Goal: Information Seeking & Learning: Learn about a topic

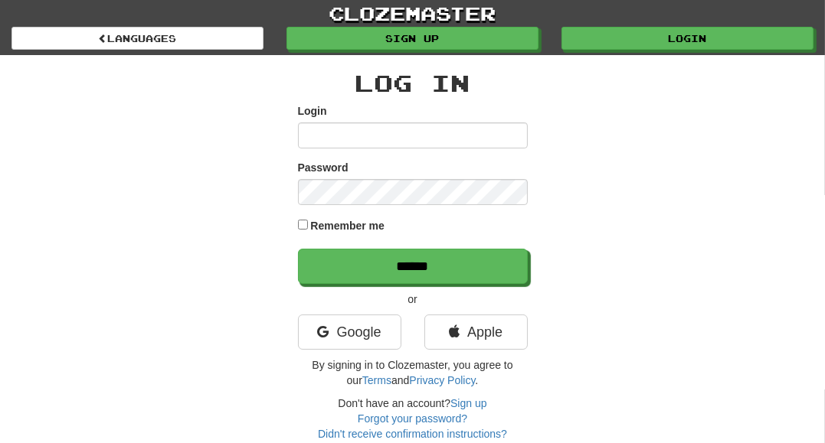
type input "**********"
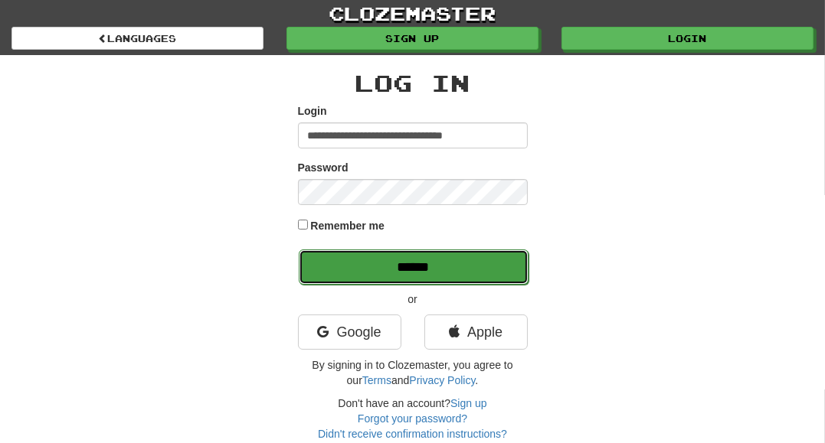
click at [497, 273] on input "******" at bounding box center [414, 267] width 230 height 35
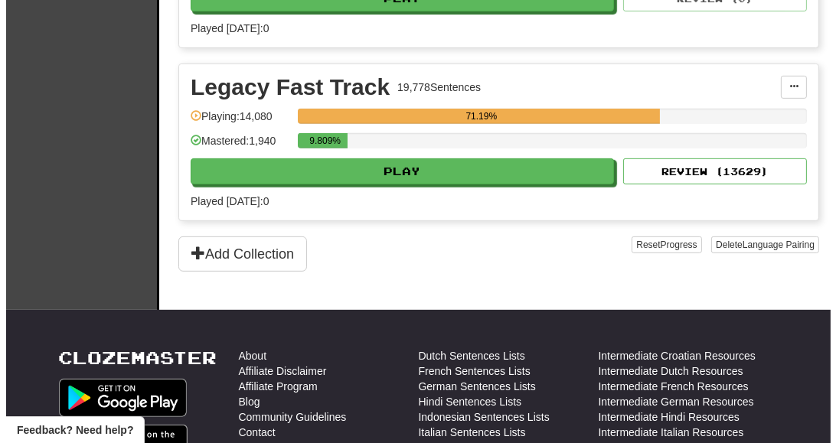
scroll to position [691, 0]
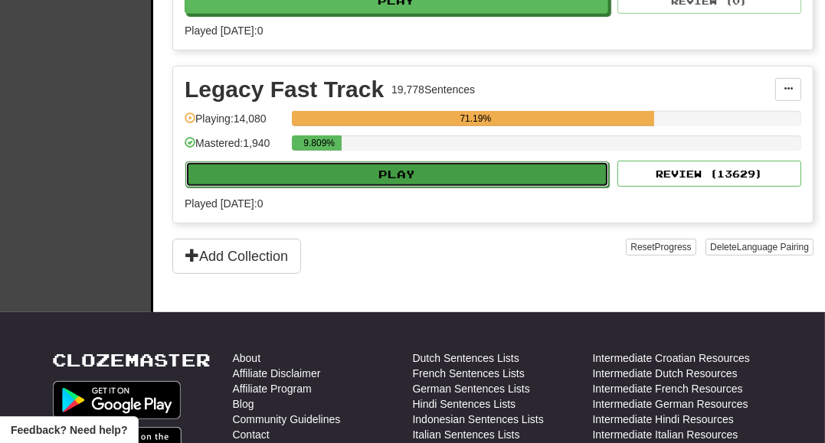
click at [538, 168] on button "Play" at bounding box center [397, 175] width 424 height 26
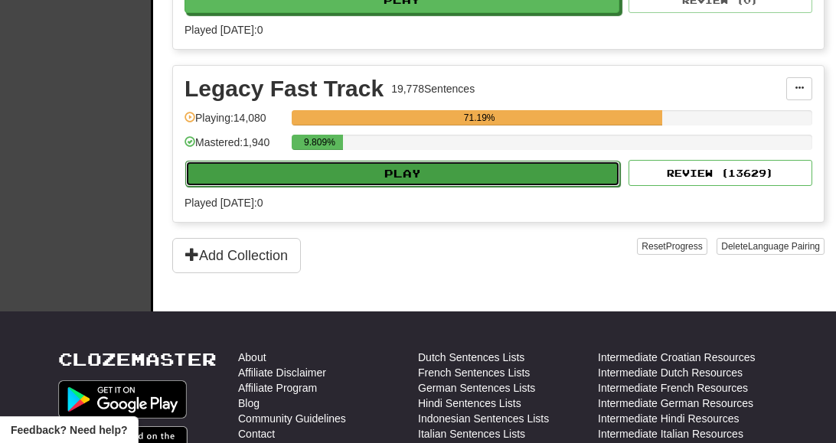
select select "**"
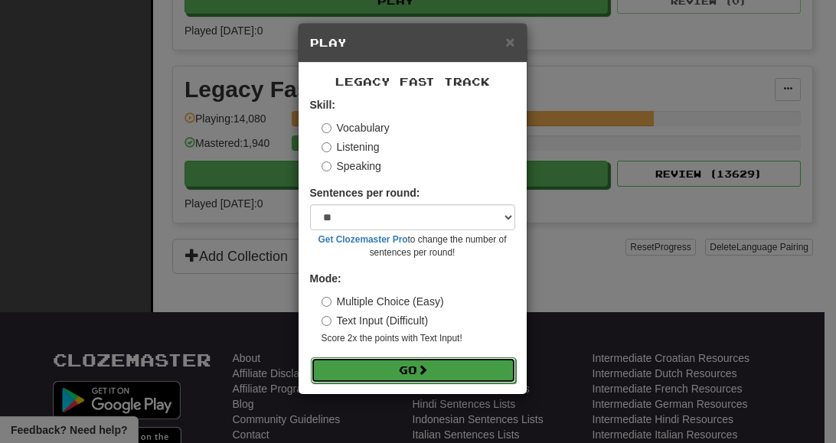
click at [484, 371] on button "Go" at bounding box center [413, 371] width 205 height 26
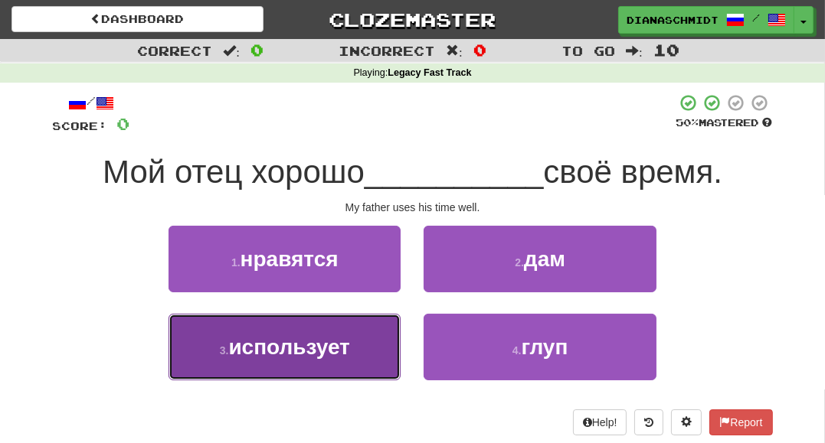
click at [377, 343] on button "3 . использует" at bounding box center [284, 347] width 232 height 67
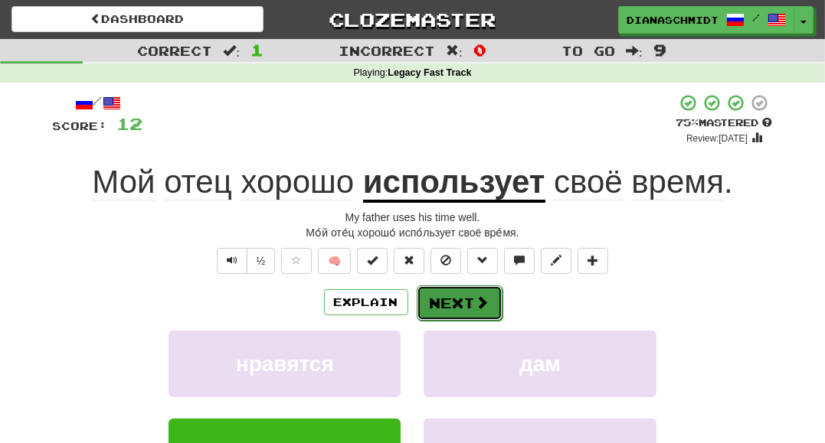
click at [443, 296] on button "Next" at bounding box center [460, 303] width 86 height 35
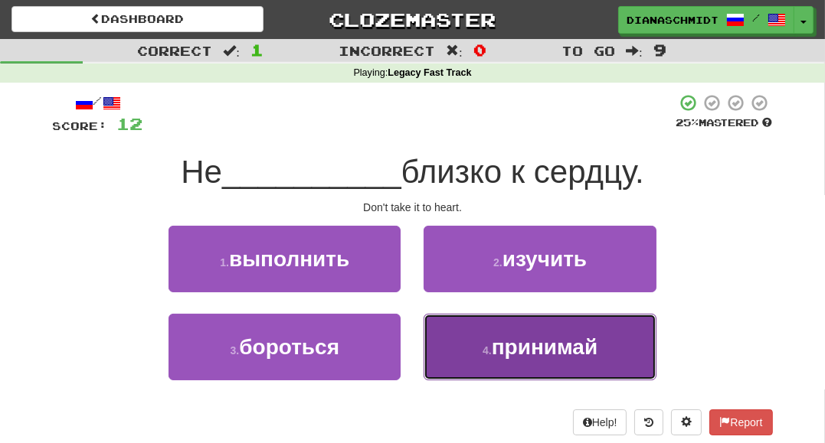
click at [504, 354] on span "принимай" at bounding box center [545, 347] width 106 height 24
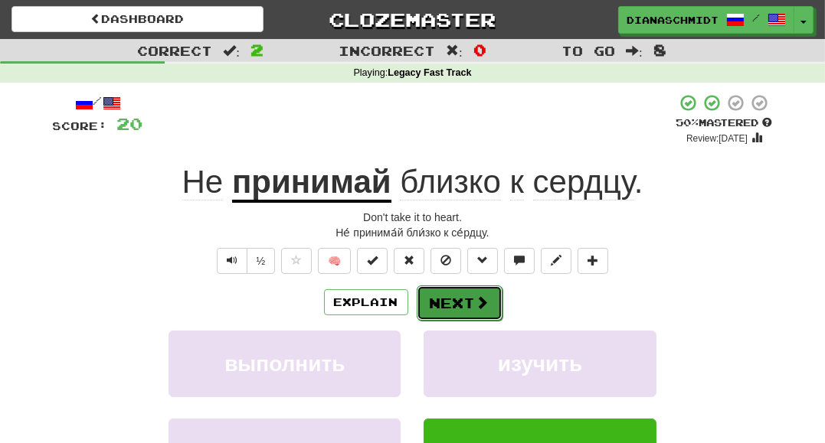
click at [467, 293] on button "Next" at bounding box center [460, 303] width 86 height 35
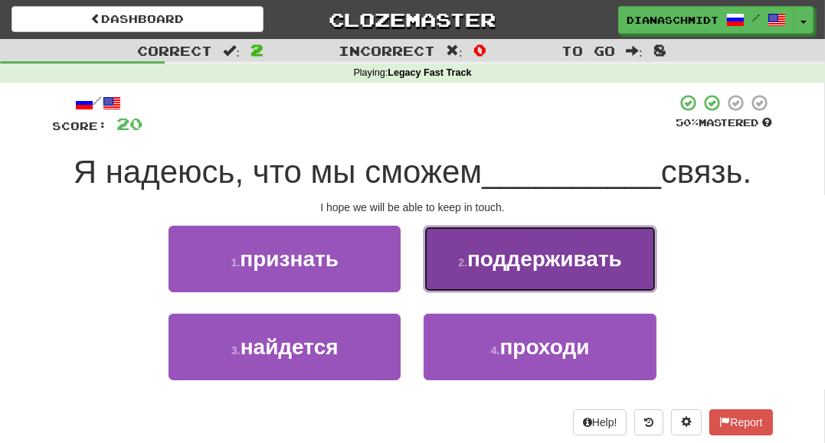
click at [516, 250] on span "поддерживать" at bounding box center [544, 259] width 155 height 24
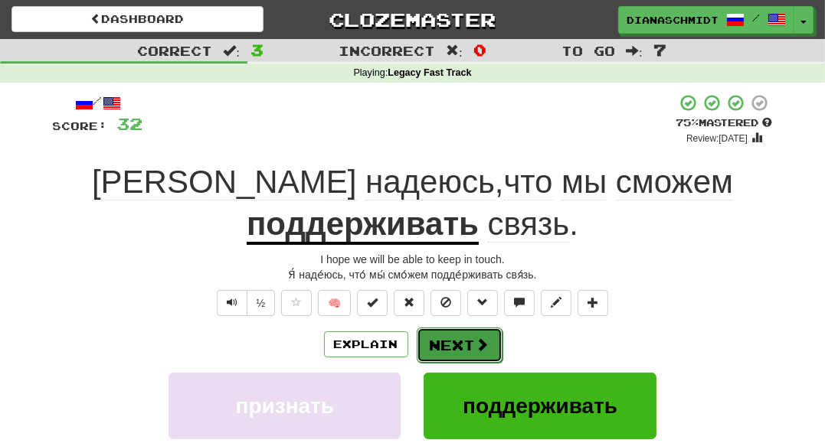
click at [455, 345] on button "Next" at bounding box center [460, 345] width 86 height 35
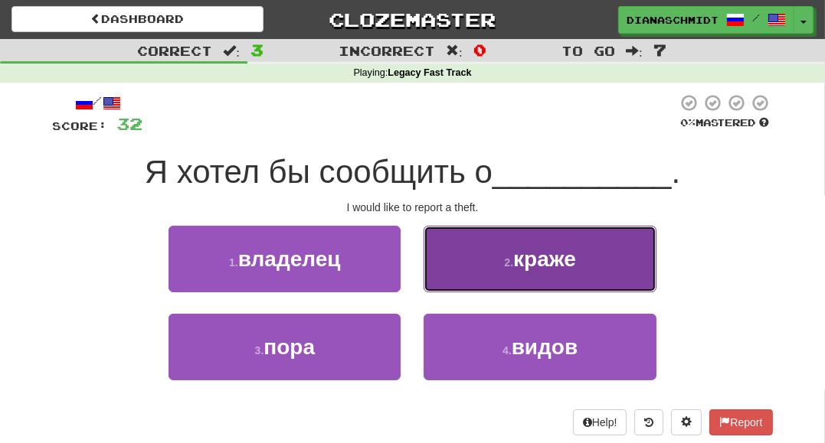
click at [472, 285] on button "2 . краже" at bounding box center [540, 259] width 232 height 67
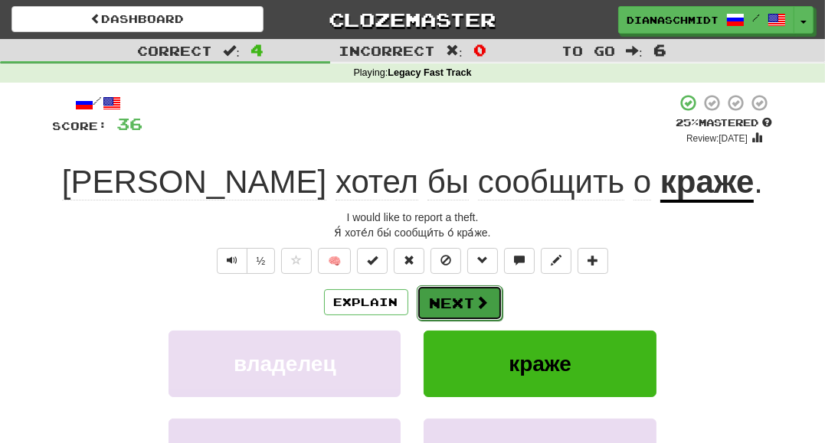
click at [472, 290] on button "Next" at bounding box center [460, 303] width 86 height 35
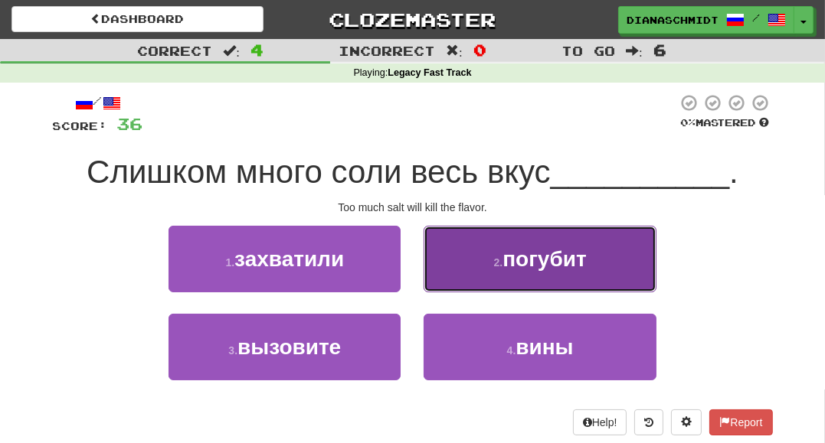
click at [513, 279] on button "2 . погубит" at bounding box center [540, 259] width 232 height 67
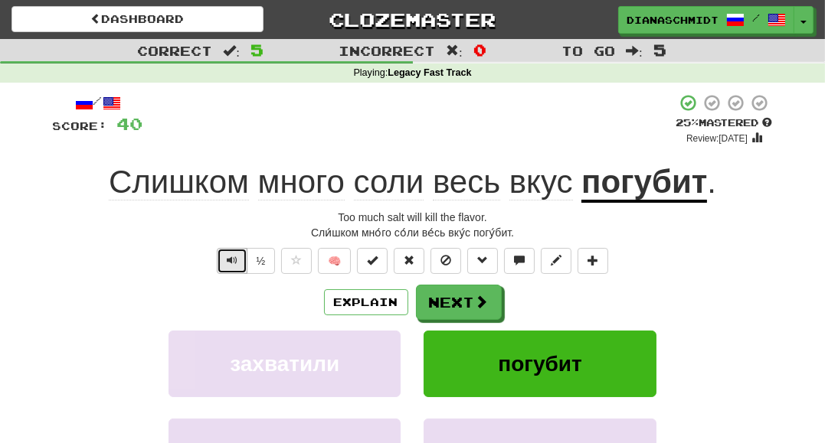
click at [225, 261] on button "Text-to-speech controls" at bounding box center [232, 261] width 31 height 26
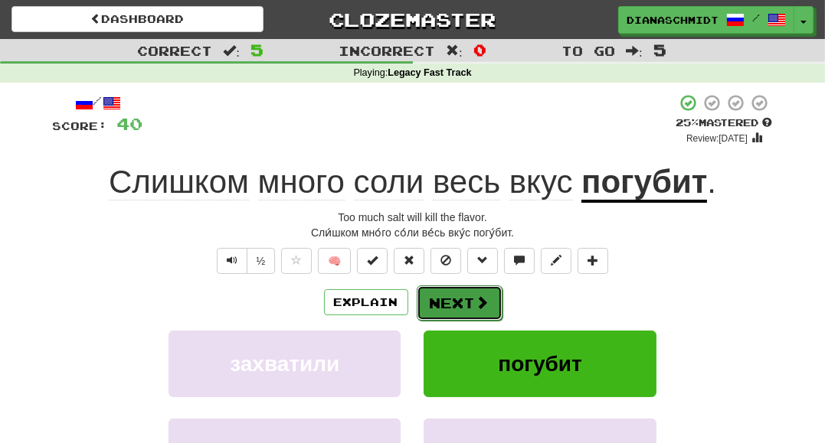
click at [496, 301] on button "Next" at bounding box center [460, 303] width 86 height 35
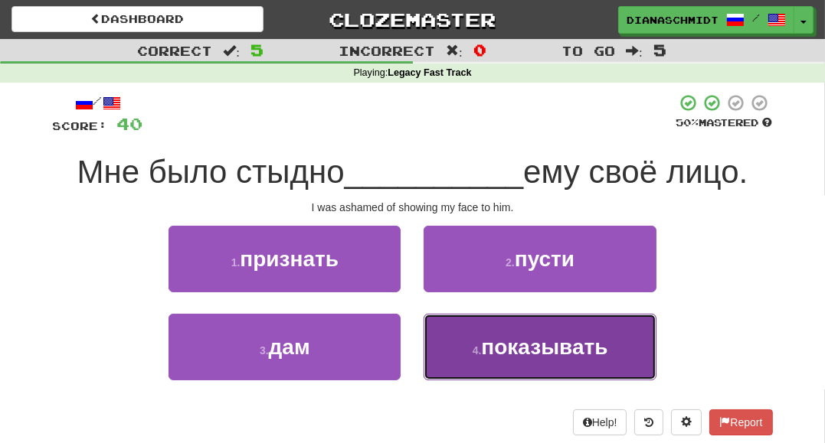
click at [472, 339] on button "4 . показывать" at bounding box center [540, 347] width 232 height 67
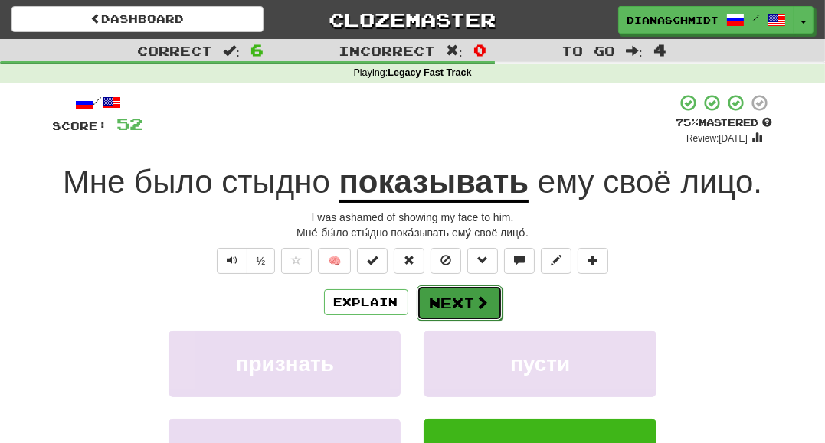
click at [485, 309] on span at bounding box center [483, 303] width 14 height 14
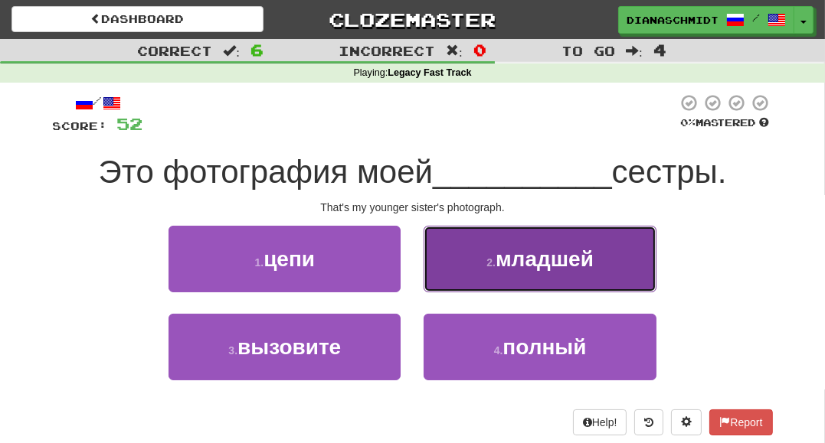
click at [487, 277] on button "2 . младшей" at bounding box center [540, 259] width 232 height 67
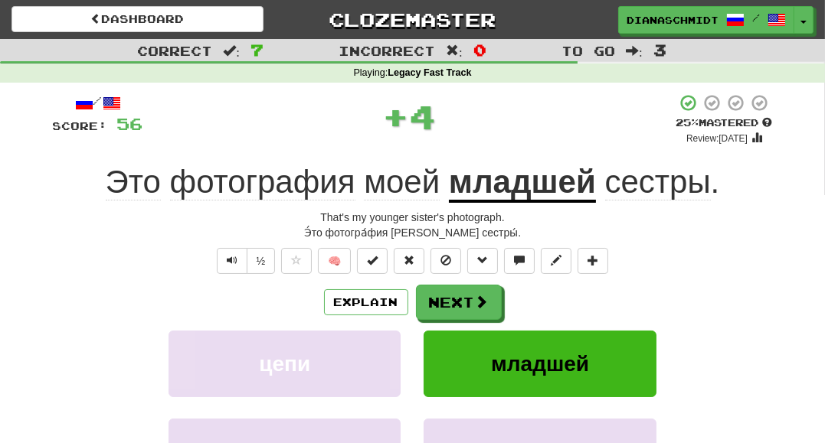
click at [487, 285] on div "Explain Next" at bounding box center [413, 302] width 720 height 35
click at [433, 313] on button "Next" at bounding box center [460, 303] width 86 height 35
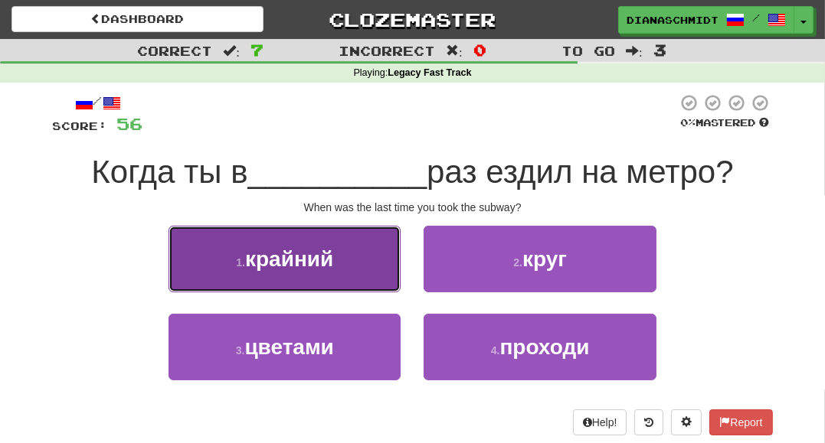
click at [283, 269] on span "крайний" at bounding box center [289, 259] width 88 height 24
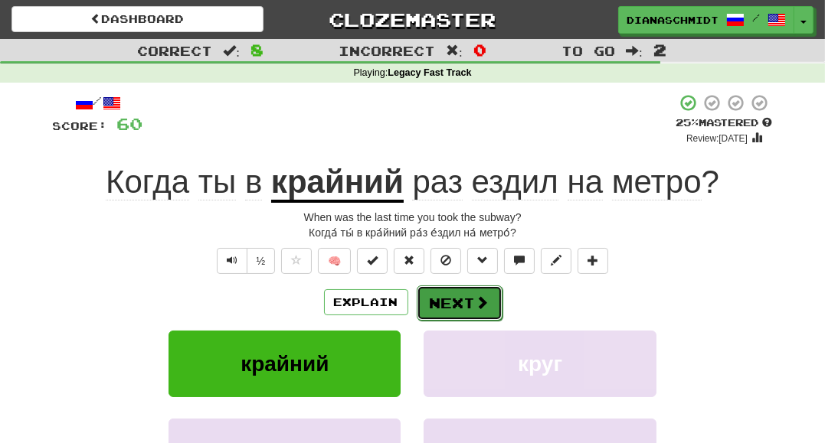
click at [468, 312] on button "Next" at bounding box center [460, 303] width 86 height 35
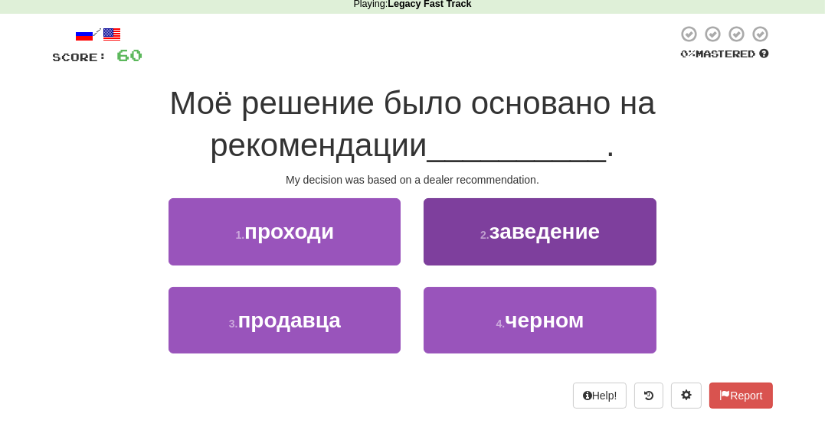
scroll to position [72, 0]
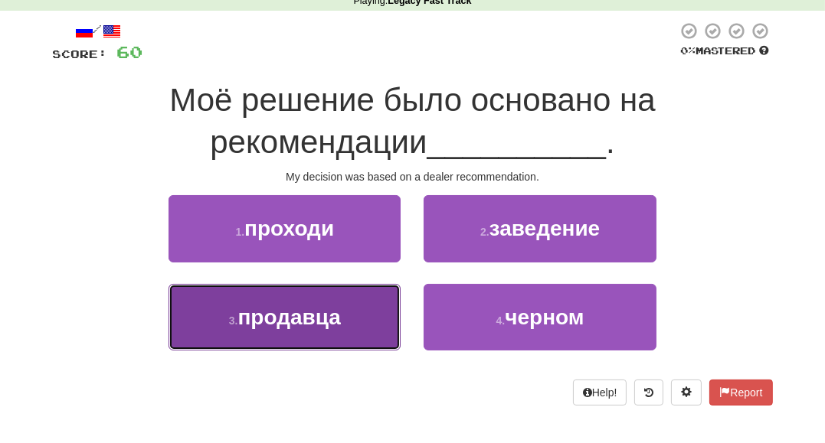
click at [313, 323] on span "продавца" at bounding box center [288, 318] width 103 height 24
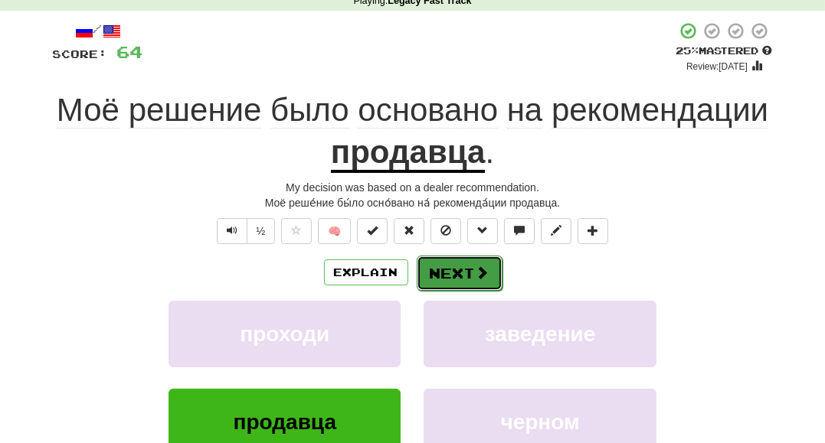
click at [467, 279] on button "Next" at bounding box center [460, 273] width 86 height 35
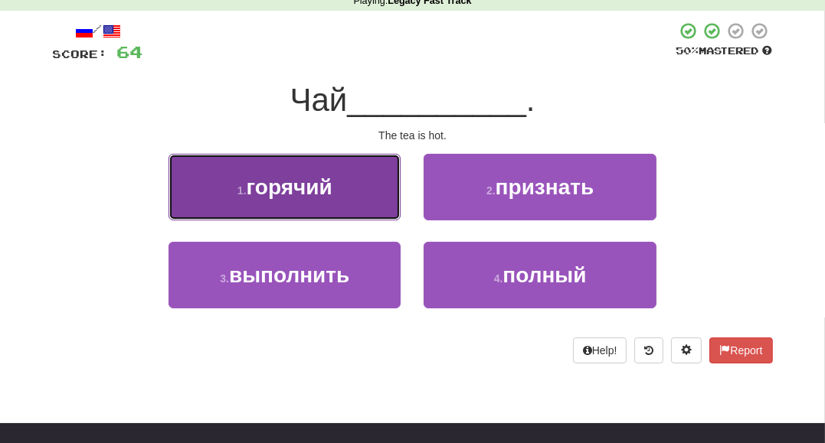
click at [355, 198] on button "1 . горячий" at bounding box center [284, 187] width 232 height 67
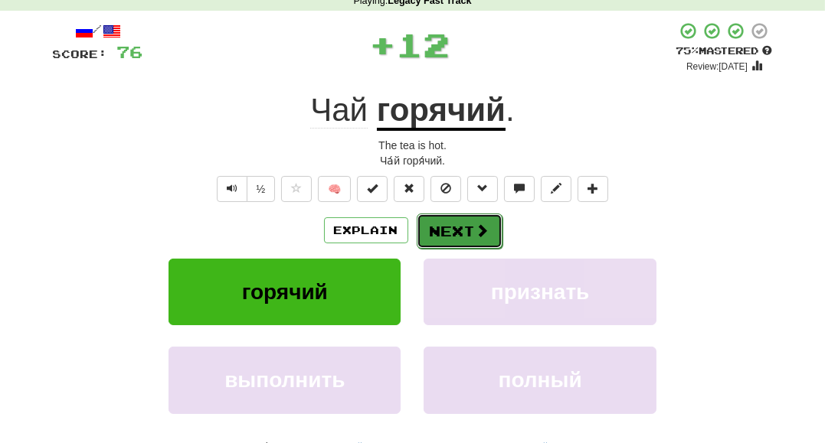
click at [466, 241] on button "Next" at bounding box center [460, 231] width 86 height 35
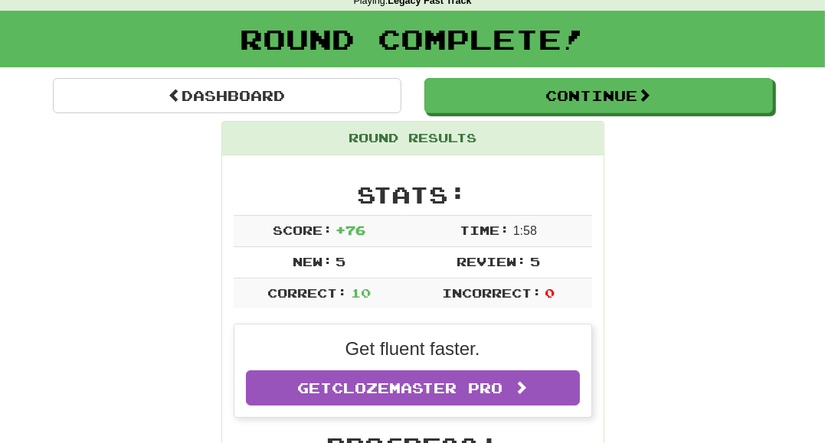
click at [568, 54] on h1 "Round Complete!" at bounding box center [412, 39] width 814 height 31
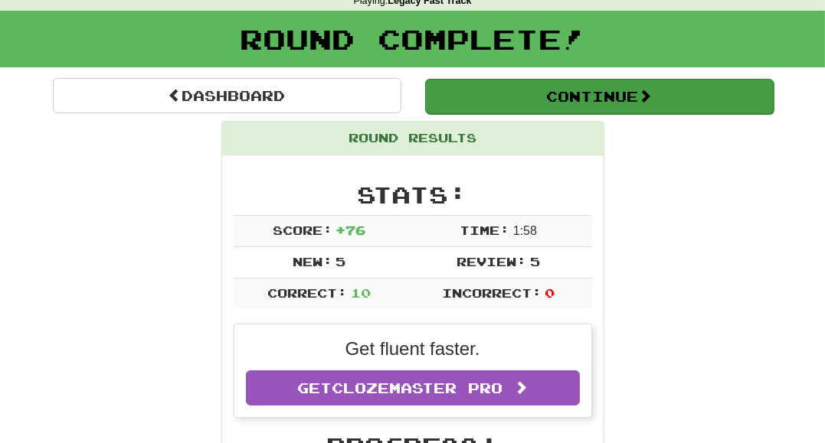
click at [545, 78] on div "Continue" at bounding box center [598, 95] width 371 height 35
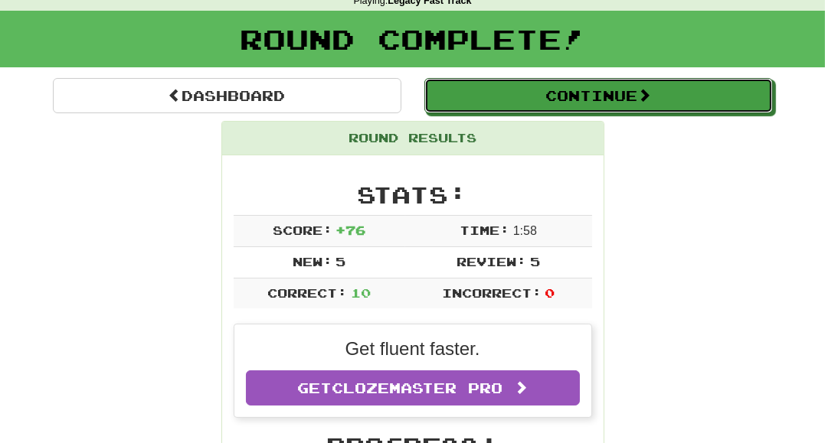
click at [528, 96] on button "Continue" at bounding box center [598, 95] width 348 height 35
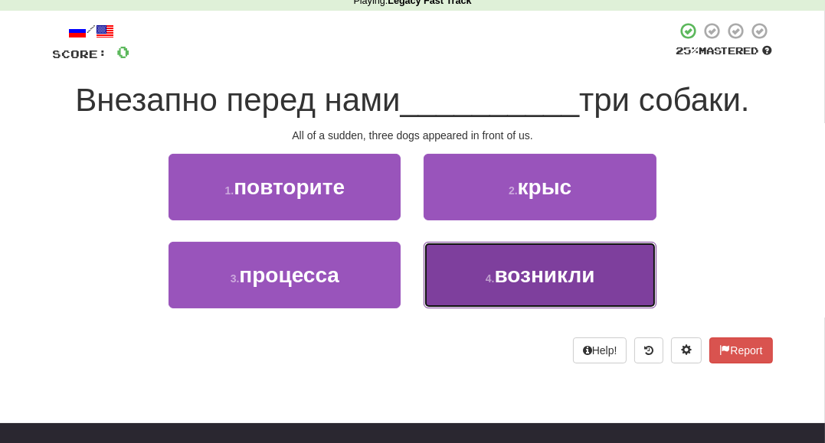
click at [475, 283] on button "4 . возникли" at bounding box center [540, 275] width 232 height 67
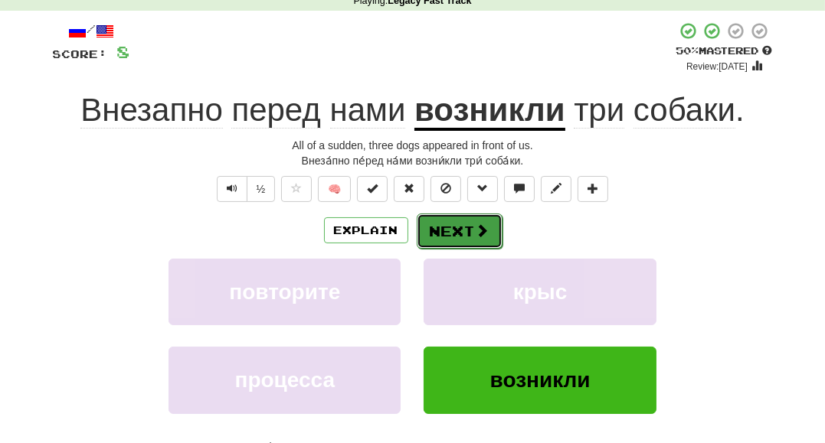
click at [484, 224] on span at bounding box center [483, 231] width 14 height 14
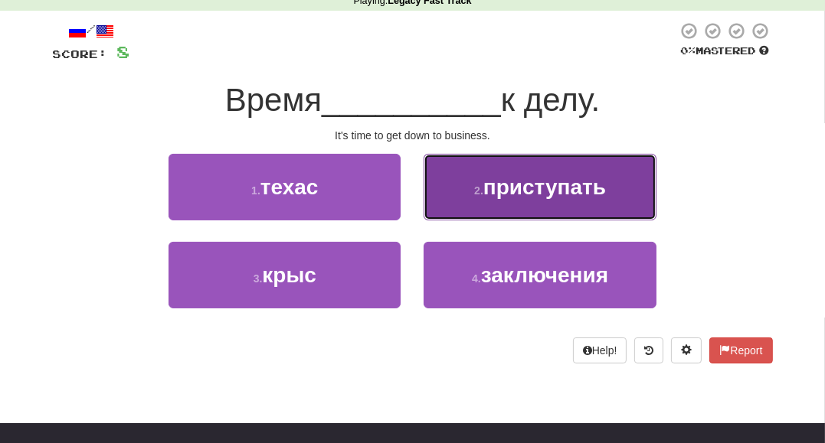
click at [456, 195] on button "2 . приступать" at bounding box center [540, 187] width 232 height 67
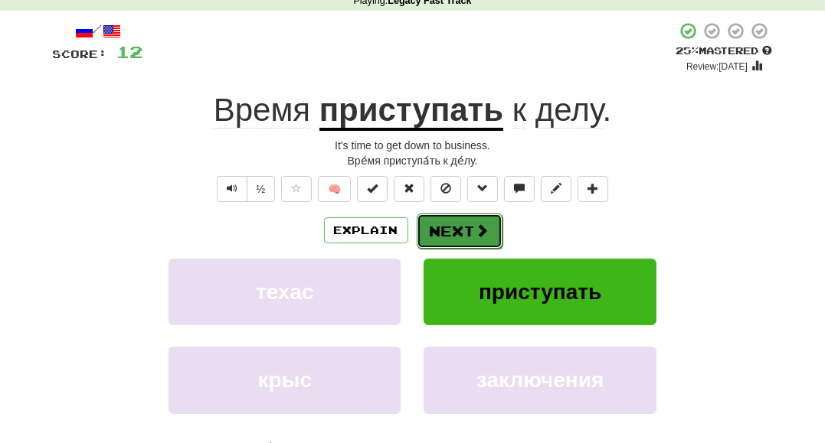
click at [448, 227] on button "Next" at bounding box center [460, 231] width 86 height 35
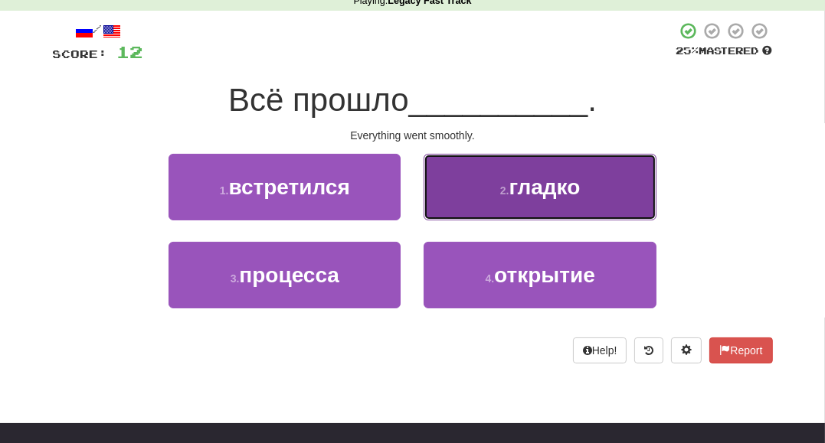
click at [478, 191] on button "2 . гладко" at bounding box center [540, 187] width 232 height 67
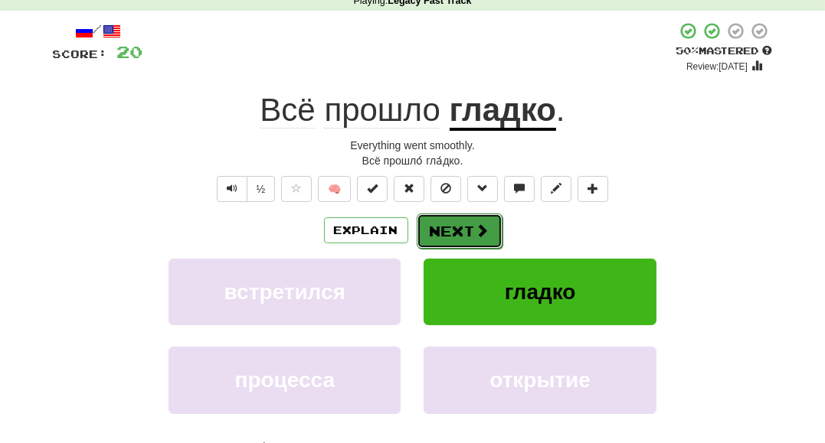
click at [447, 224] on button "Next" at bounding box center [460, 231] width 86 height 35
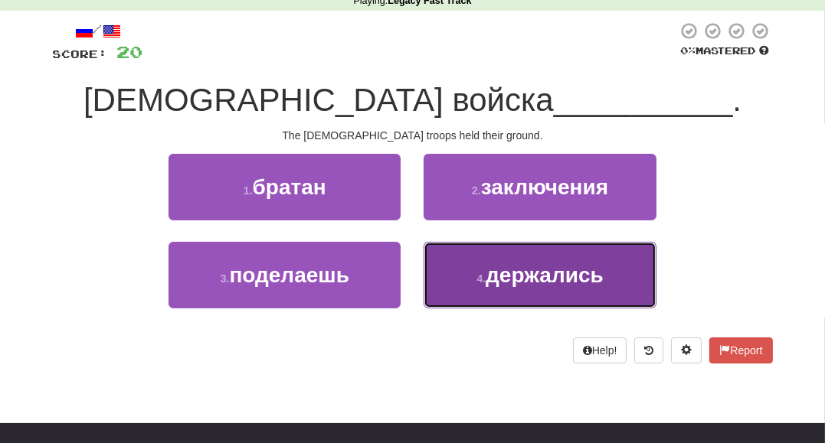
click at [494, 273] on span "держались" at bounding box center [545, 275] width 118 height 24
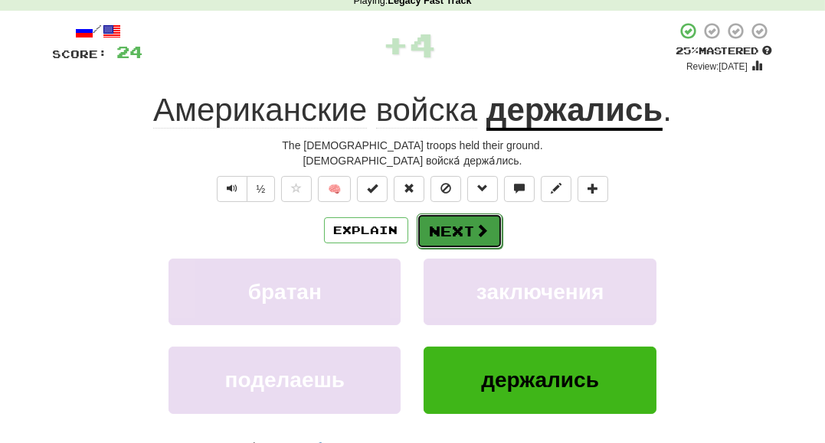
click at [460, 228] on button "Next" at bounding box center [460, 231] width 86 height 35
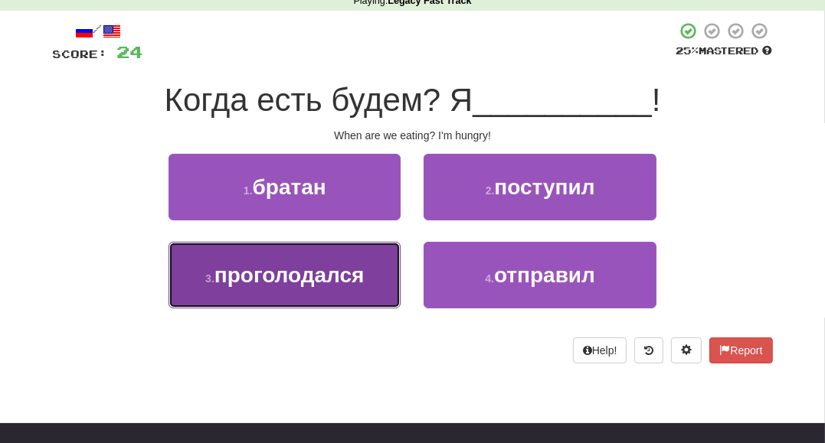
click at [382, 275] on button "3 . проголодался" at bounding box center [284, 275] width 232 height 67
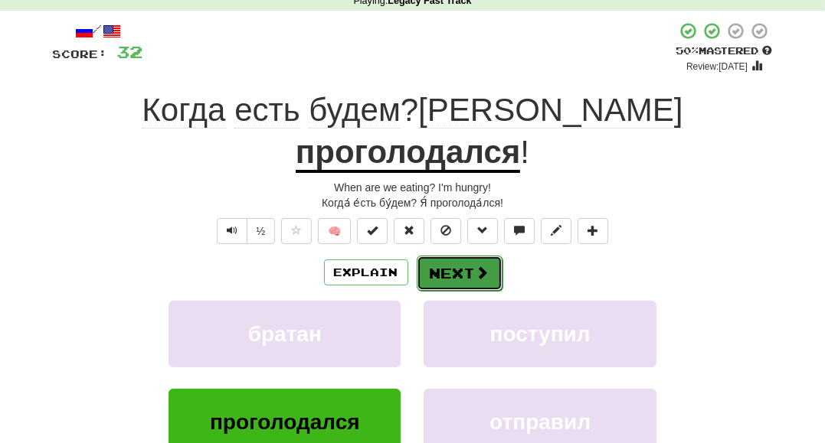
click at [483, 266] on span at bounding box center [483, 273] width 14 height 14
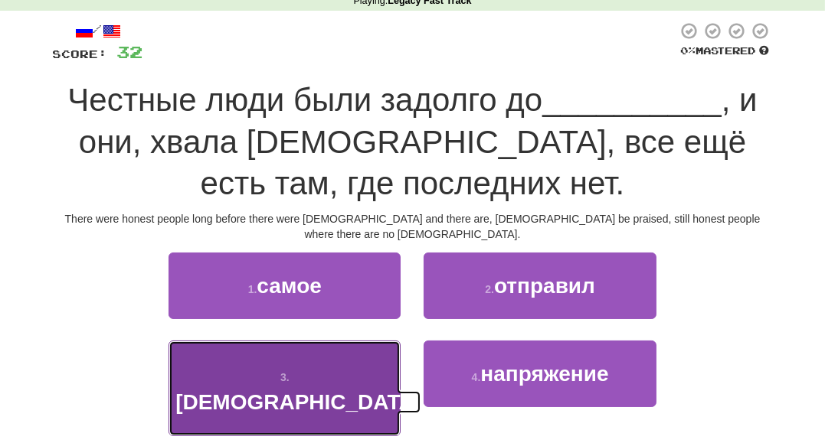
click at [368, 349] on button "3 . христиан" at bounding box center [284, 389] width 232 height 96
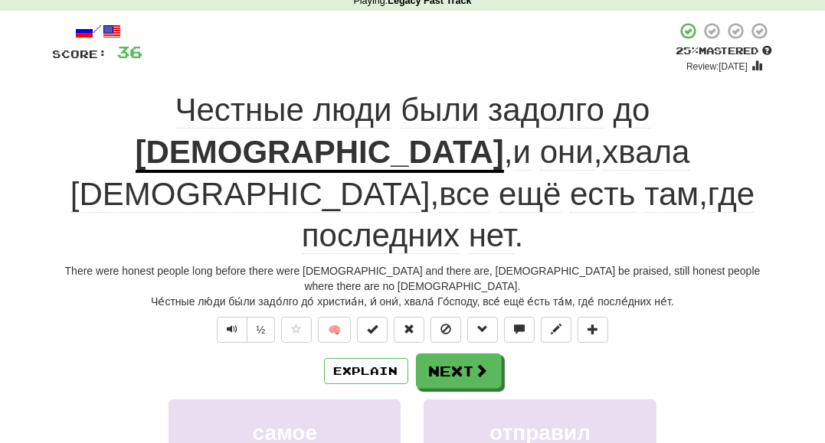
drag, startPoint x: 384, startPoint y: 285, endPoint x: 389, endPoint y: 278, distance: 8.3
drag, startPoint x: 389, startPoint y: 278, endPoint x: 492, endPoint y: 299, distance: 104.8
click at [492, 355] on button "Next" at bounding box center [460, 372] width 86 height 35
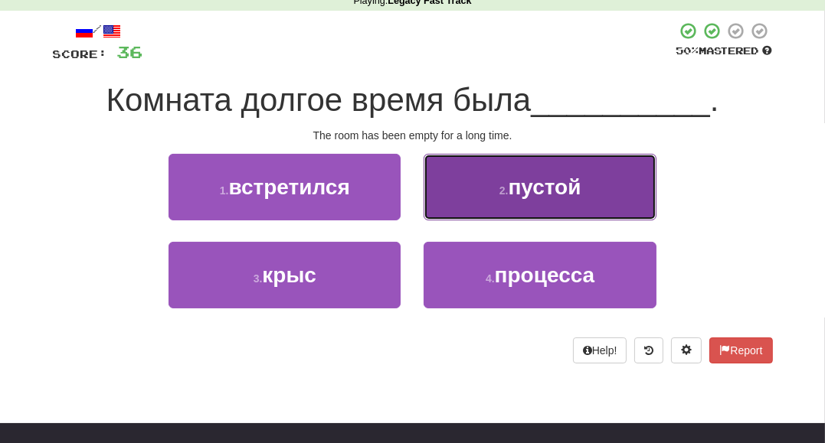
click at [552, 198] on button "2 . пустой" at bounding box center [540, 187] width 232 height 67
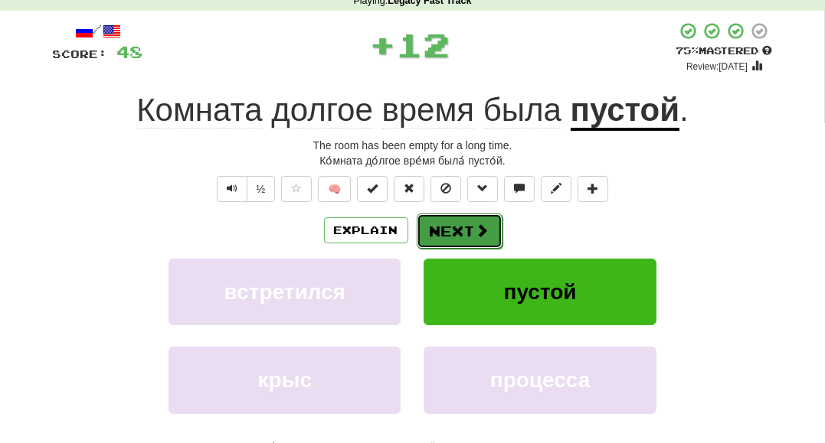
click at [476, 237] on span at bounding box center [483, 231] width 14 height 14
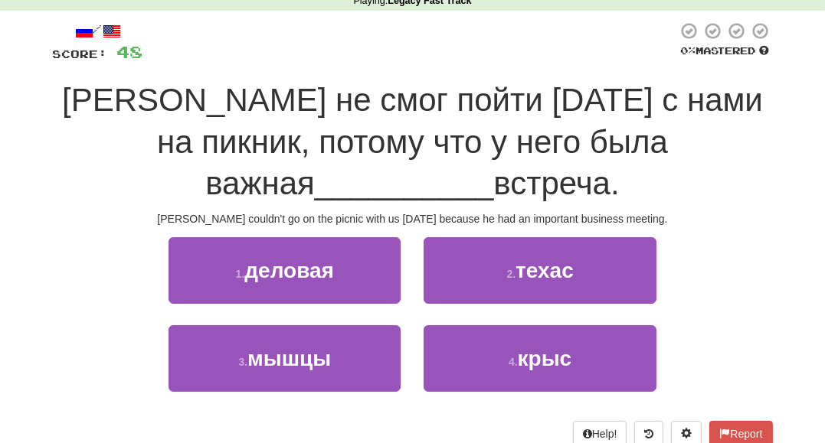
drag, startPoint x: 415, startPoint y: 270, endPoint x: 407, endPoint y: 280, distance: 12.0
click at [410, 277] on div "1 . деловая 2 . техас" at bounding box center [413, 281] width 766 height 88
click at [403, 287] on div "1 . деловая" at bounding box center [284, 281] width 255 height 88
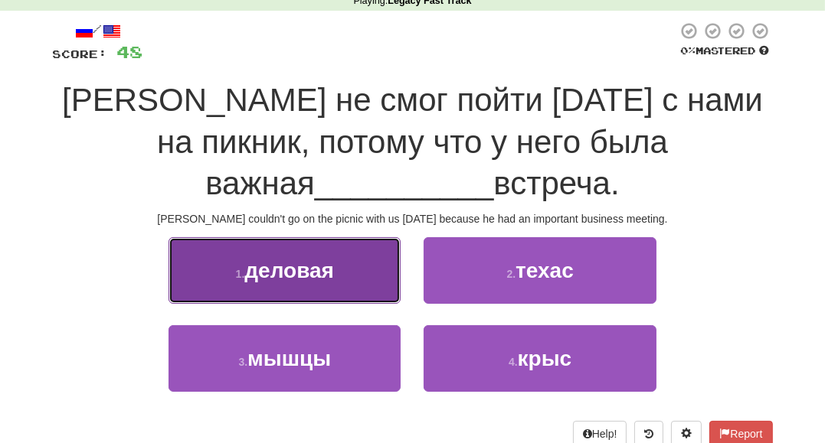
click at [378, 277] on button "1 . деловая" at bounding box center [284, 270] width 232 height 67
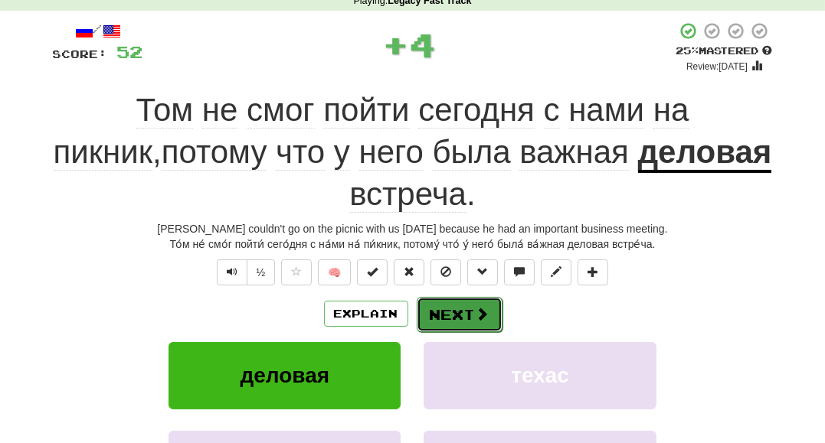
click at [456, 315] on button "Next" at bounding box center [460, 314] width 86 height 35
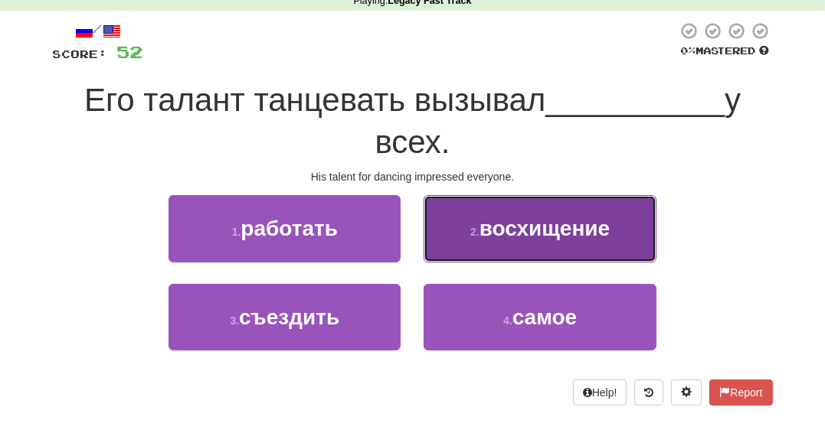
click at [535, 254] on button "2 . восхищение" at bounding box center [540, 228] width 232 height 67
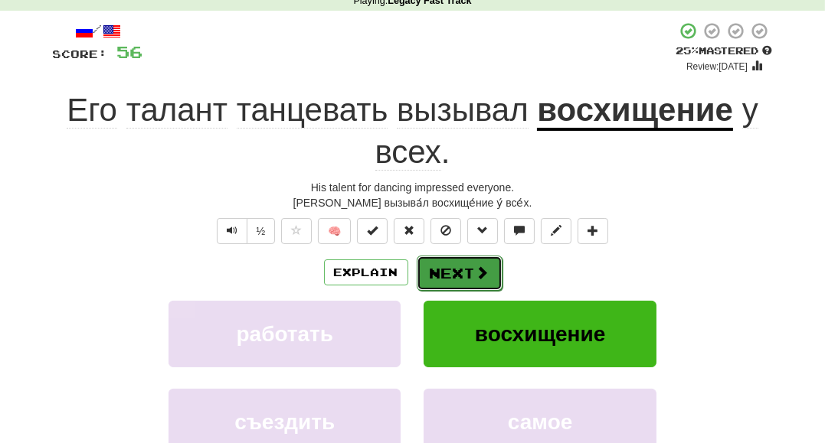
click at [427, 273] on button "Next" at bounding box center [460, 273] width 86 height 35
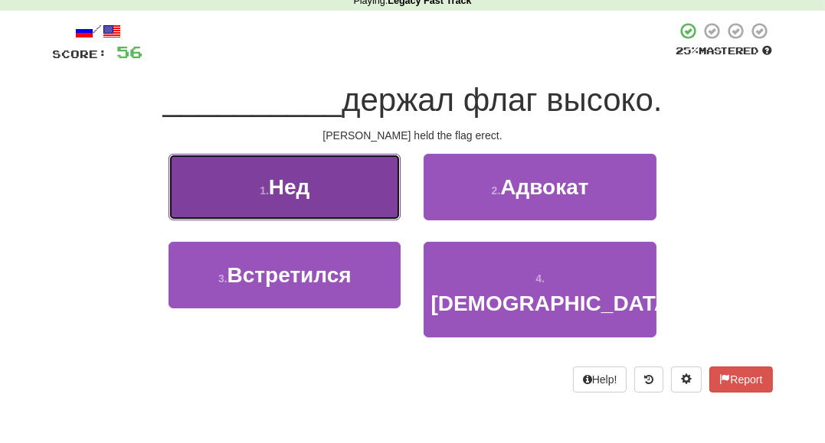
click at [396, 198] on button "1 . Нед" at bounding box center [284, 187] width 232 height 67
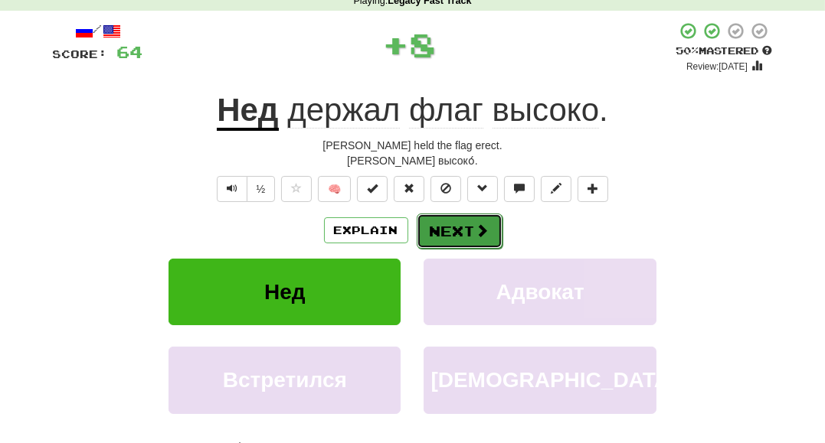
click at [440, 226] on button "Next" at bounding box center [460, 231] width 86 height 35
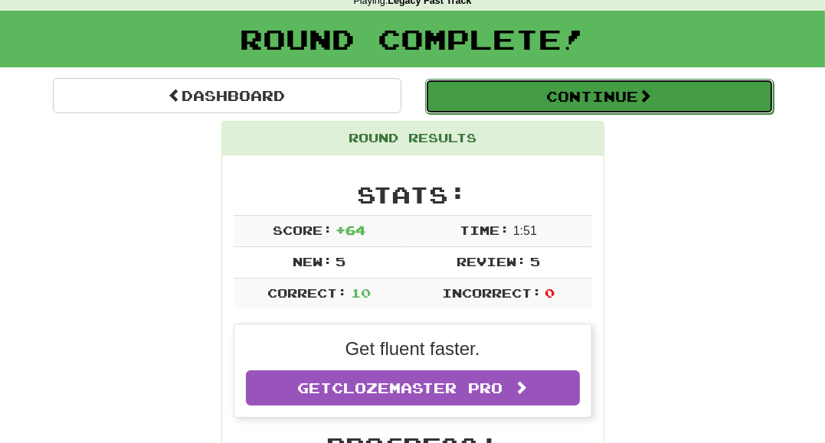
click at [664, 108] on button "Continue" at bounding box center [599, 96] width 348 height 35
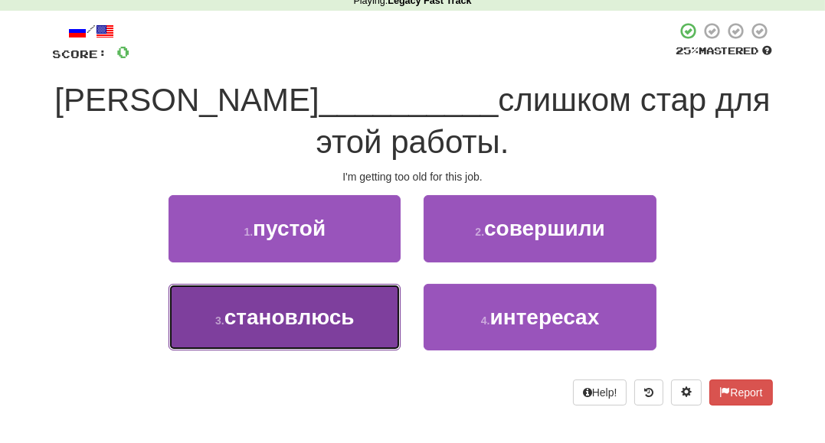
click at [365, 284] on button "3 . становлюсь" at bounding box center [284, 317] width 232 height 67
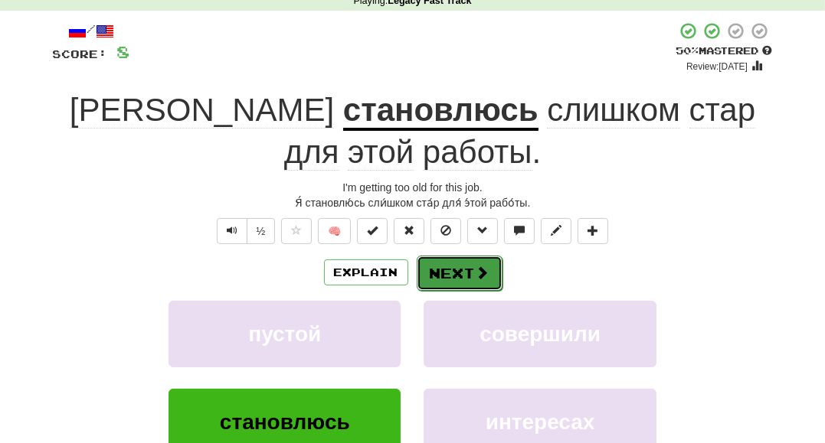
click at [476, 266] on span at bounding box center [483, 273] width 14 height 14
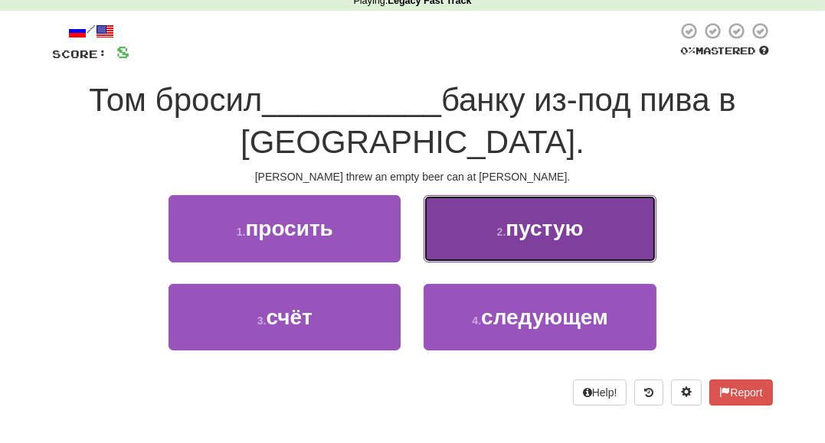
click at [507, 231] on span "пустую" at bounding box center [543, 229] width 77 height 24
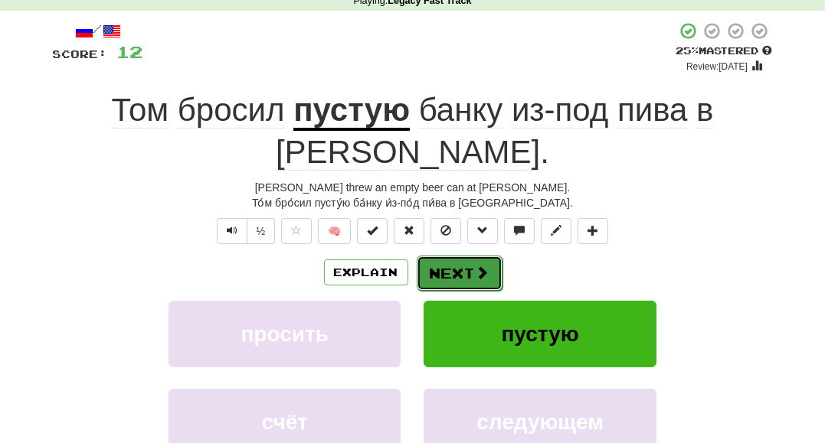
click at [484, 266] on span at bounding box center [483, 273] width 14 height 14
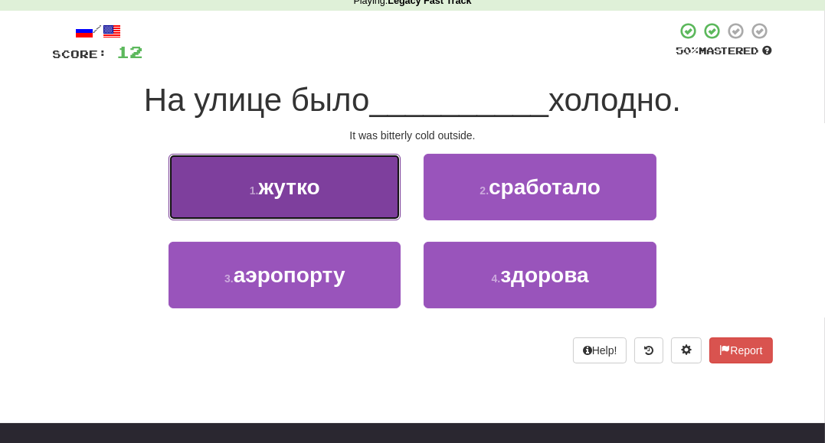
click at [378, 196] on button "1 . жутко" at bounding box center [284, 187] width 232 height 67
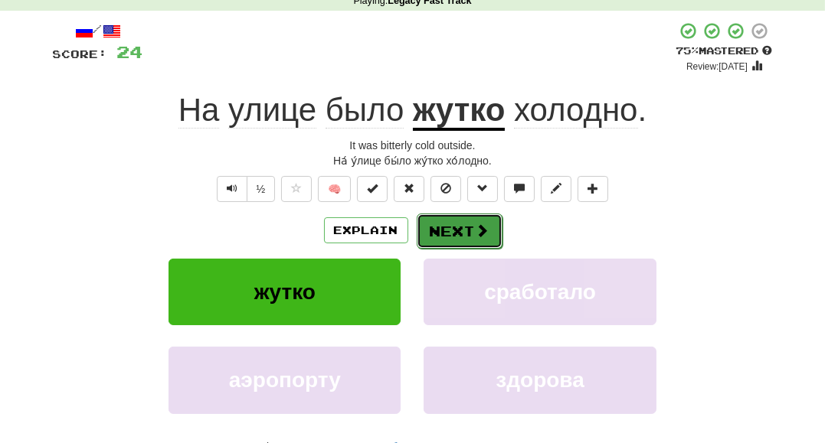
click at [486, 226] on span at bounding box center [483, 231] width 14 height 14
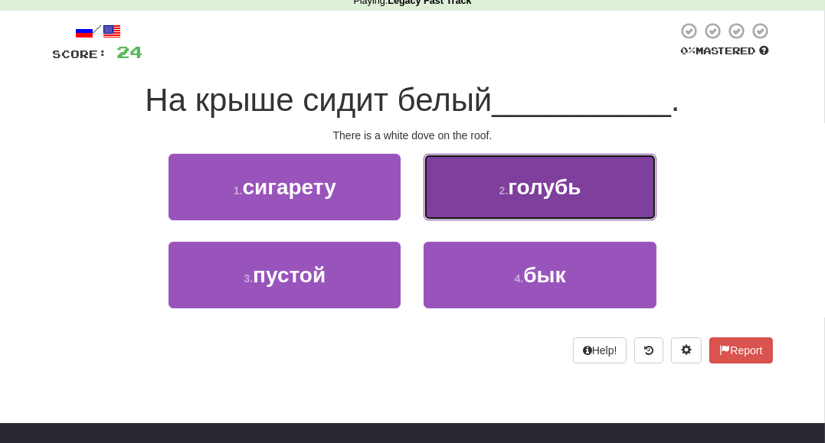
click at [516, 214] on button "2 . голубь" at bounding box center [540, 187] width 232 height 67
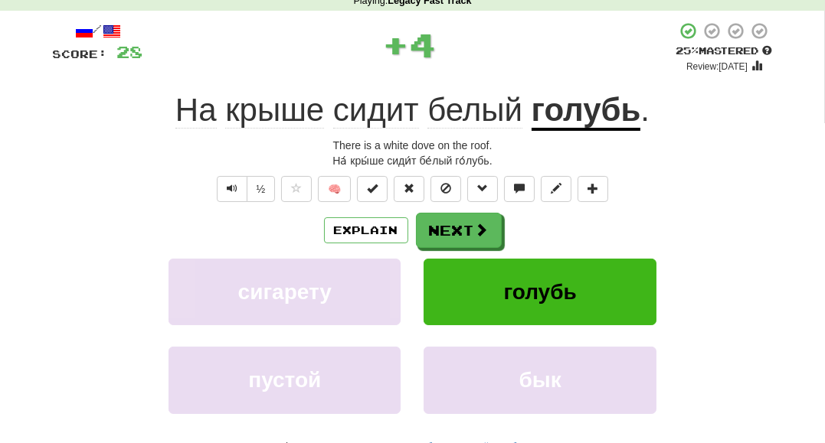
click at [503, 222] on div "Explain Next" at bounding box center [413, 230] width 720 height 35
click at [437, 233] on button "Next" at bounding box center [460, 231] width 86 height 35
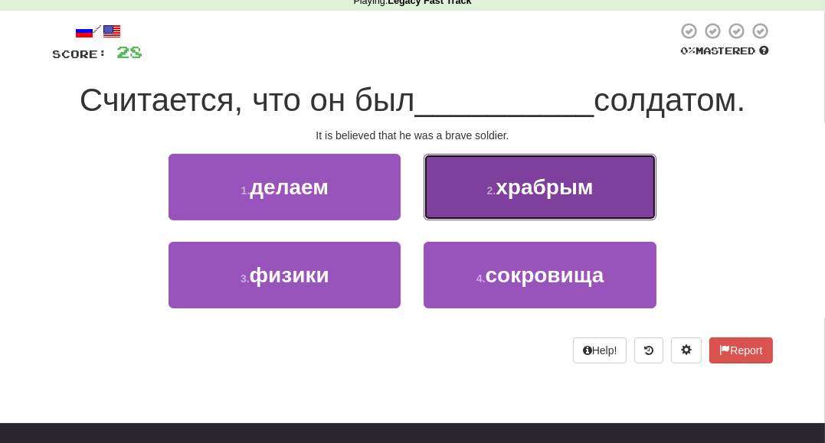
click at [480, 194] on button "2 . храбрым" at bounding box center [540, 187] width 232 height 67
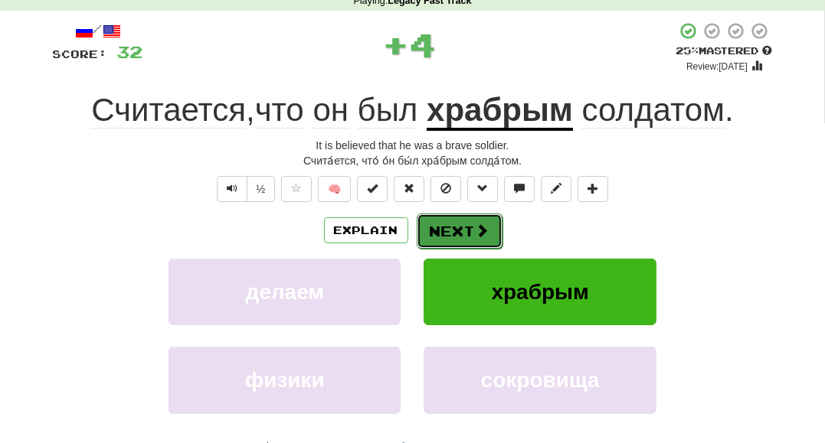
click at [460, 225] on button "Next" at bounding box center [460, 231] width 86 height 35
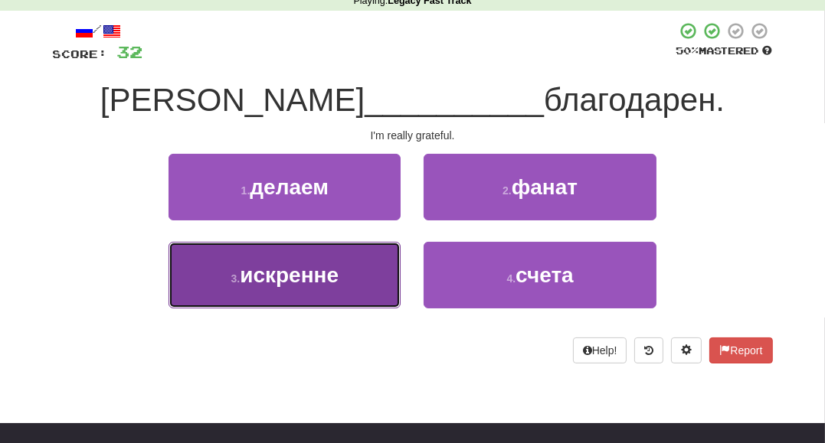
click at [339, 282] on span "искренне" at bounding box center [289, 275] width 99 height 24
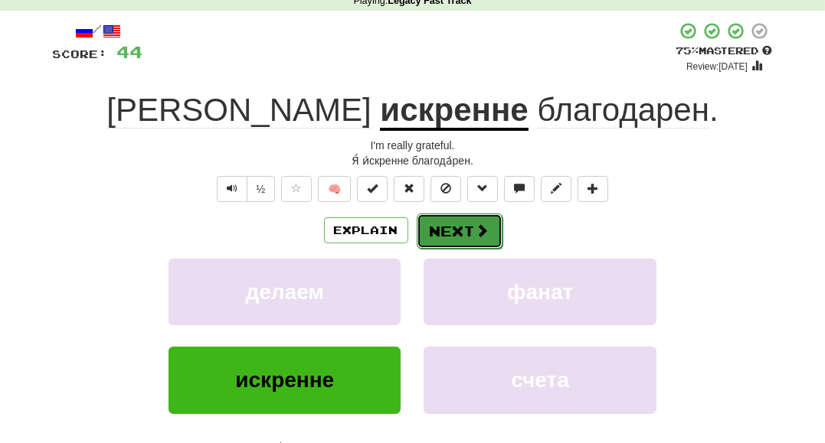
click at [462, 240] on button "Next" at bounding box center [460, 231] width 86 height 35
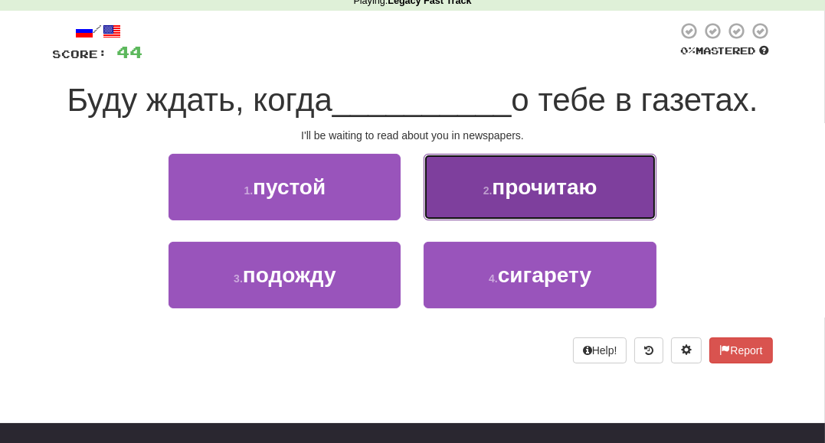
click at [462, 186] on button "2 . прочитаю" at bounding box center [540, 187] width 232 height 67
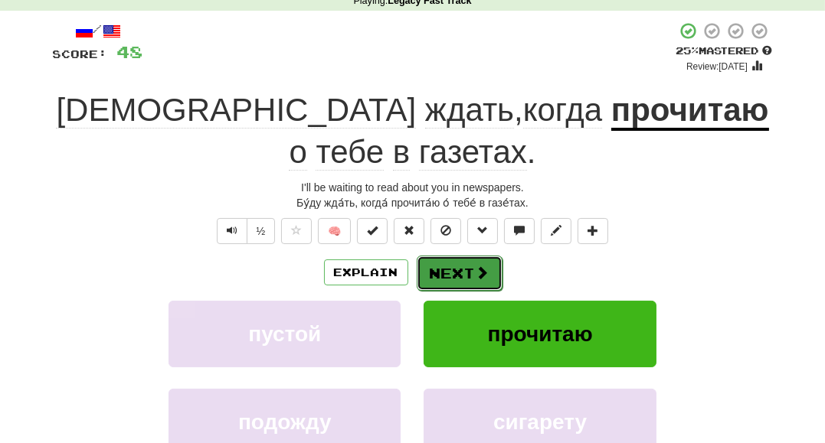
click at [463, 256] on button "Next" at bounding box center [460, 273] width 86 height 35
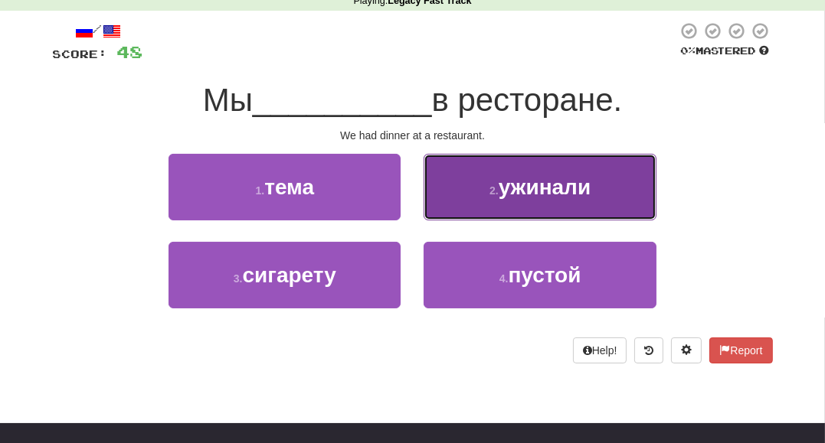
click at [460, 204] on button "2 . ужинали" at bounding box center [540, 187] width 232 height 67
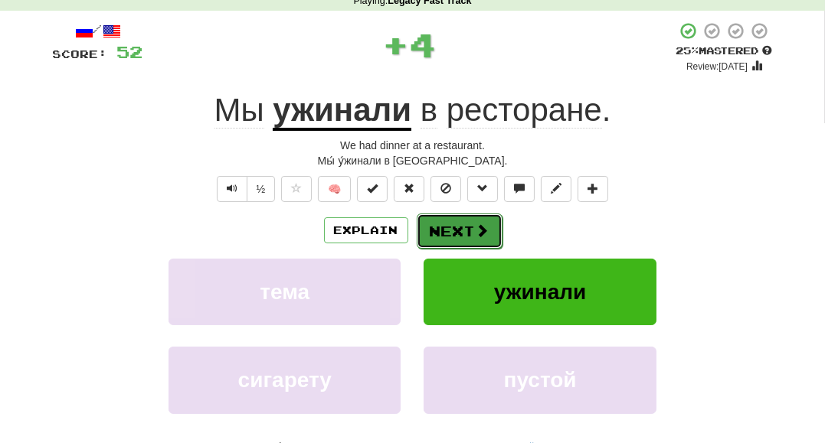
click at [456, 224] on button "Next" at bounding box center [460, 231] width 86 height 35
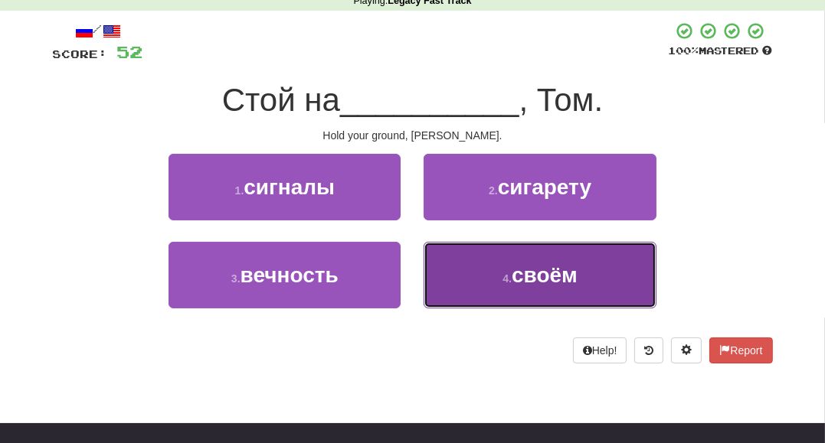
click at [466, 273] on button "4 . своём" at bounding box center [540, 275] width 232 height 67
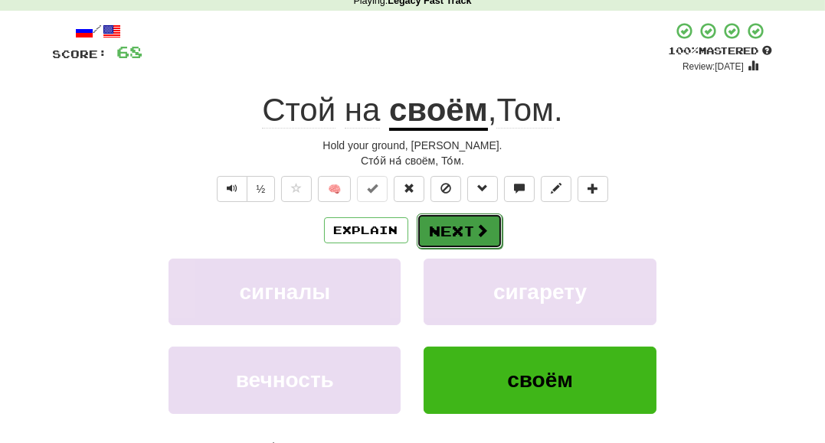
click at [482, 224] on span at bounding box center [483, 231] width 14 height 14
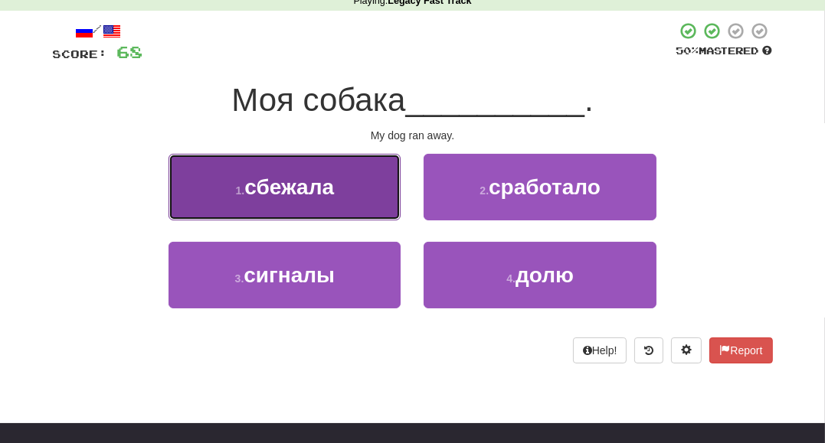
click at [357, 204] on button "1 . сбежала" at bounding box center [284, 187] width 232 height 67
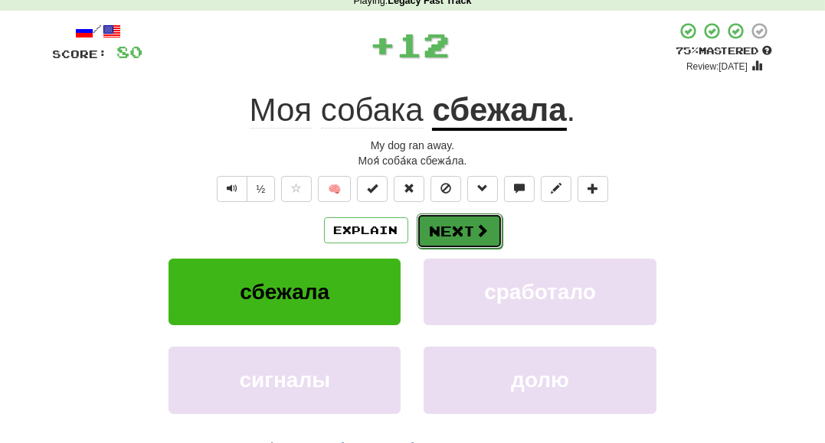
click at [436, 231] on button "Next" at bounding box center [460, 231] width 86 height 35
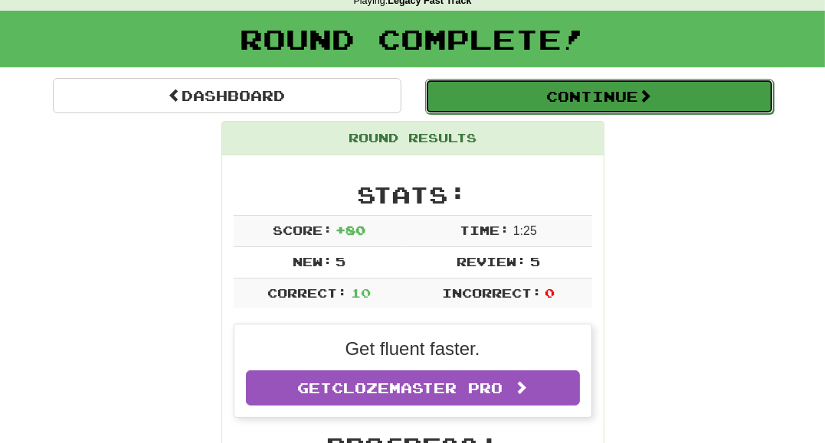
click at [535, 106] on button "Continue" at bounding box center [599, 96] width 348 height 35
